Goal: Task Accomplishment & Management: Manage account settings

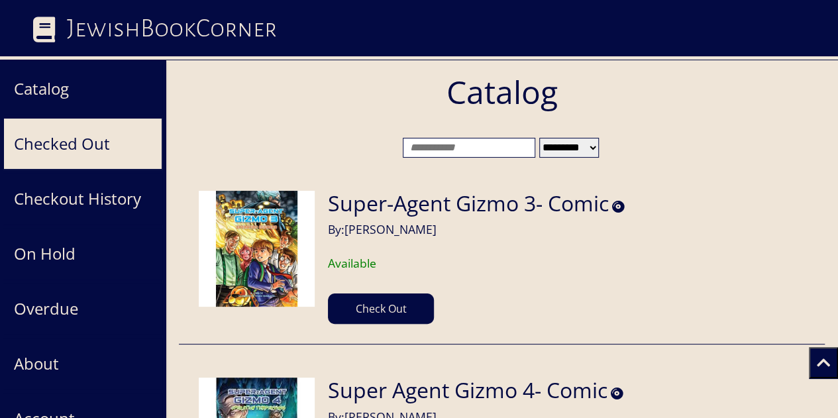
click at [80, 127] on button "Checked Out" at bounding box center [82, 144] width 159 height 52
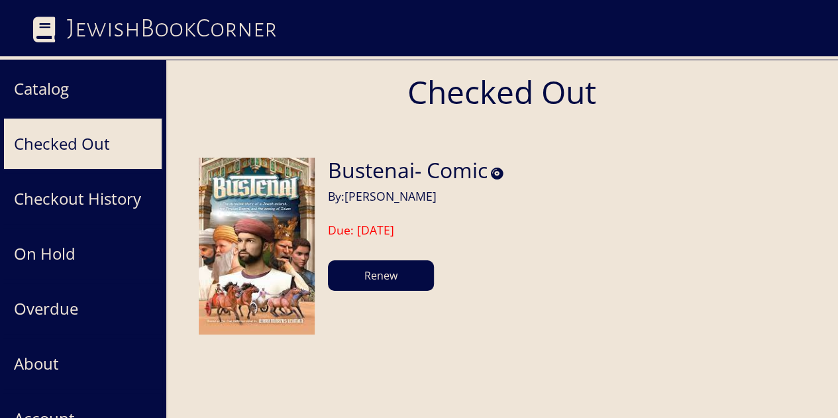
scroll to position [81, 0]
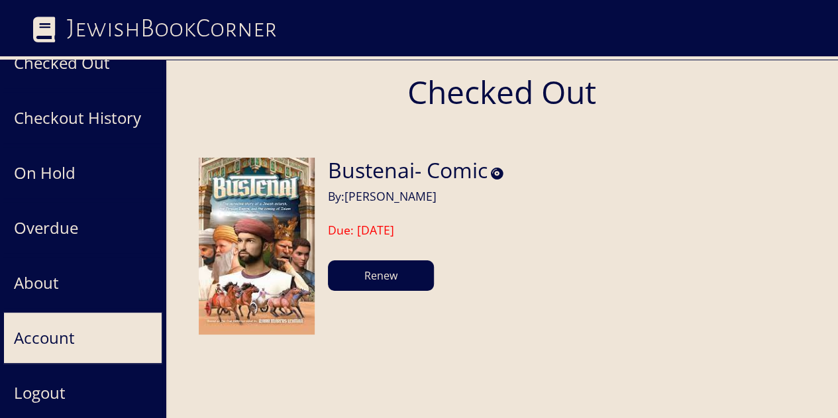
click at [54, 349] on button "Account" at bounding box center [82, 338] width 159 height 52
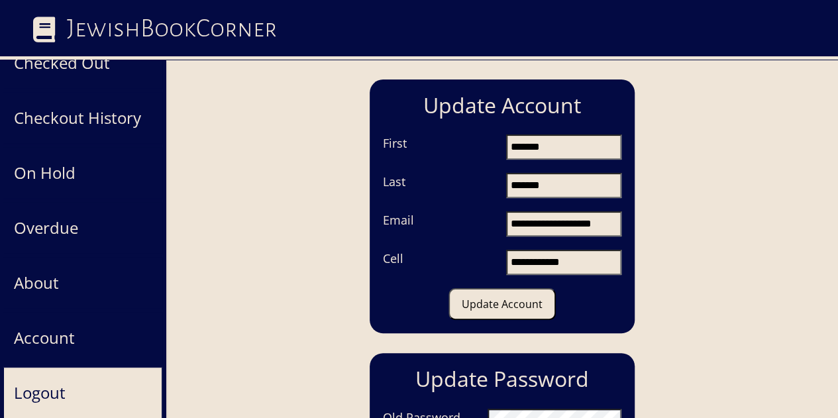
click at [33, 384] on button "Logout" at bounding box center [82, 393] width 159 height 52
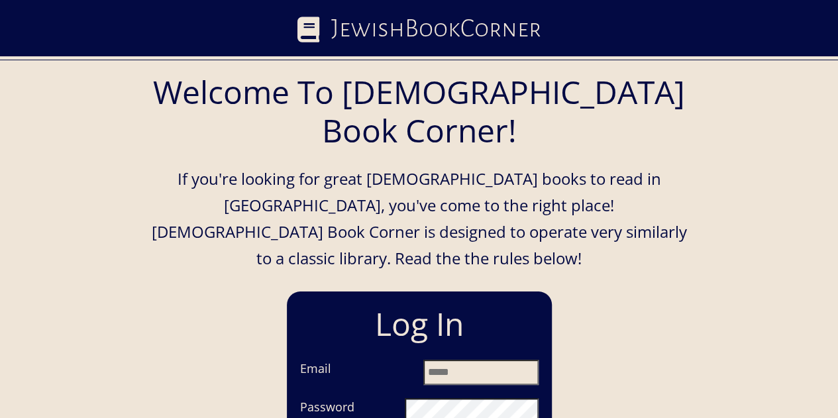
click at [426, 360] on input "Email" at bounding box center [481, 372] width 115 height 25
type input "**********"
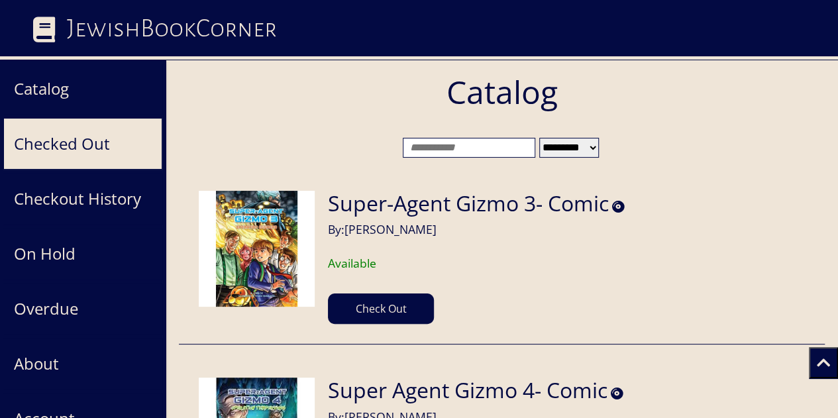
click at [81, 145] on button "Checked Out" at bounding box center [82, 144] width 159 height 52
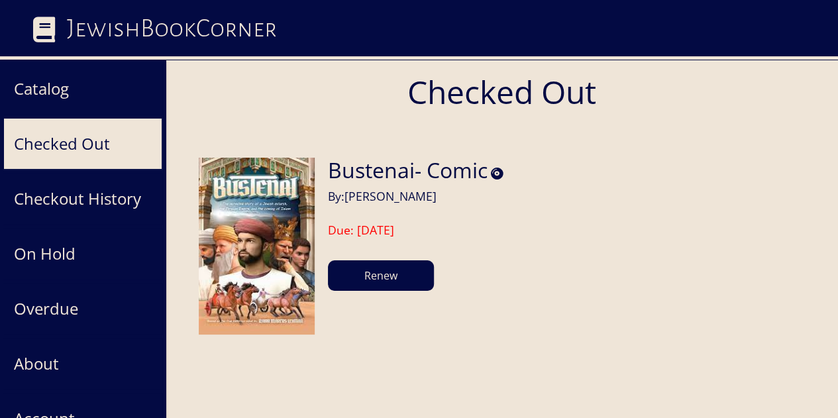
scroll to position [81, 0]
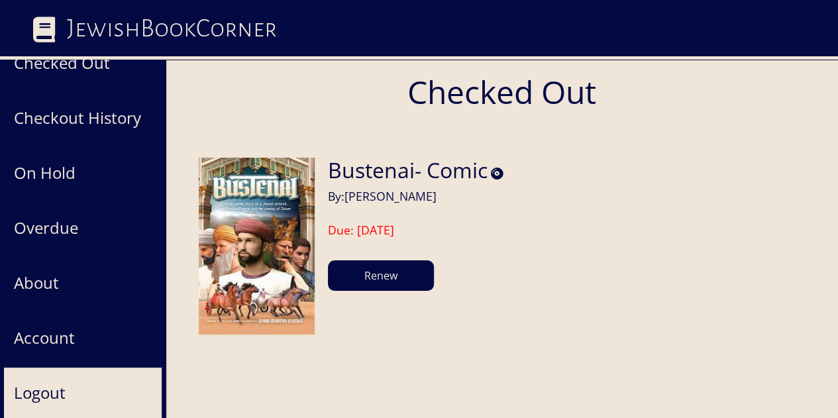
click at [61, 394] on button "Logout" at bounding box center [82, 393] width 159 height 52
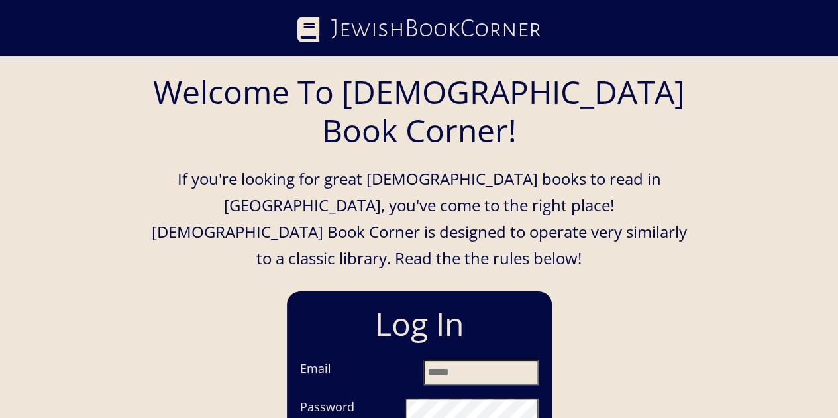
drag, startPoint x: 500, startPoint y: 303, endPoint x: 476, endPoint y: 317, distance: 27.6
click at [476, 360] on input "Email" at bounding box center [481, 372] width 115 height 25
type input "**********"
